Goal: Find specific page/section: Find specific page/section

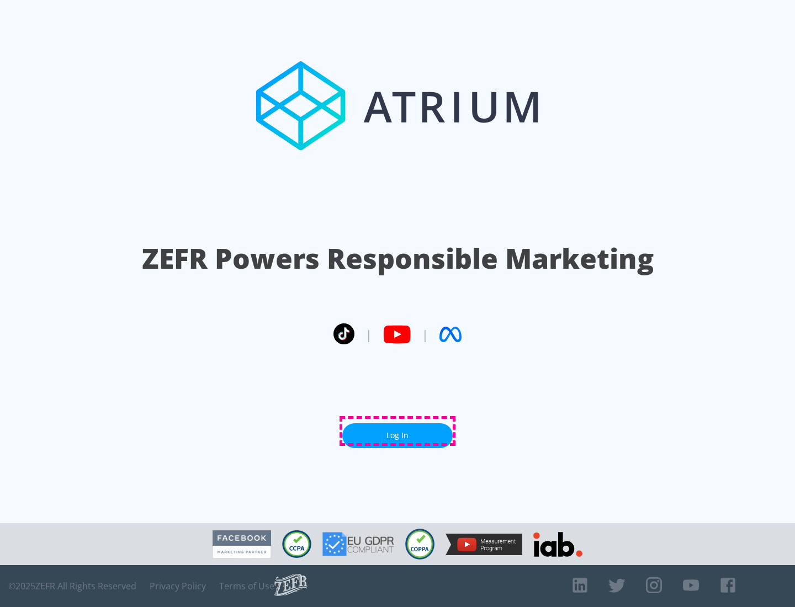
click at [397, 431] on link "Log In" at bounding box center [397, 435] width 110 height 25
